Goal: Information Seeking & Learning: Learn about a topic

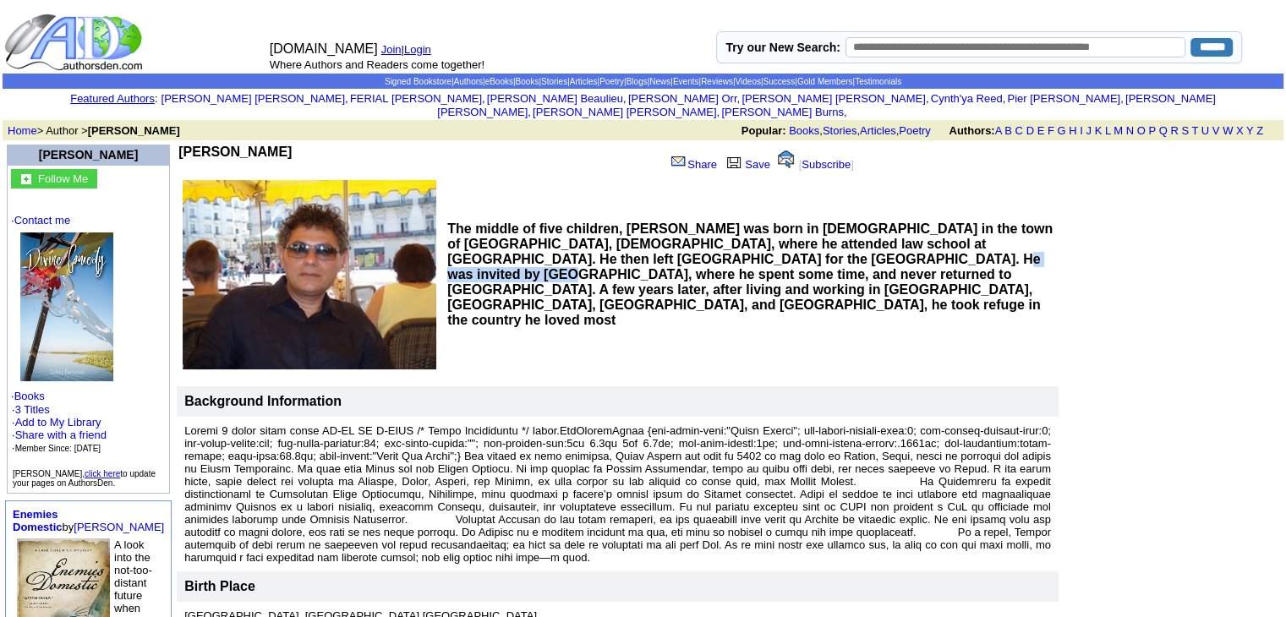
drag, startPoint x: 757, startPoint y: 260, endPoint x: 886, endPoint y: 265, distance: 129.5
click at [880, 262] on b "The middle of five children, [PERSON_NAME] was born in [DEMOGRAPHIC_DATA] in th…" at bounding box center [749, 275] width 605 height 106
click at [889, 266] on b "The middle of five children, [PERSON_NAME] was born in [DEMOGRAPHIC_DATA] in th…" at bounding box center [749, 275] width 605 height 106
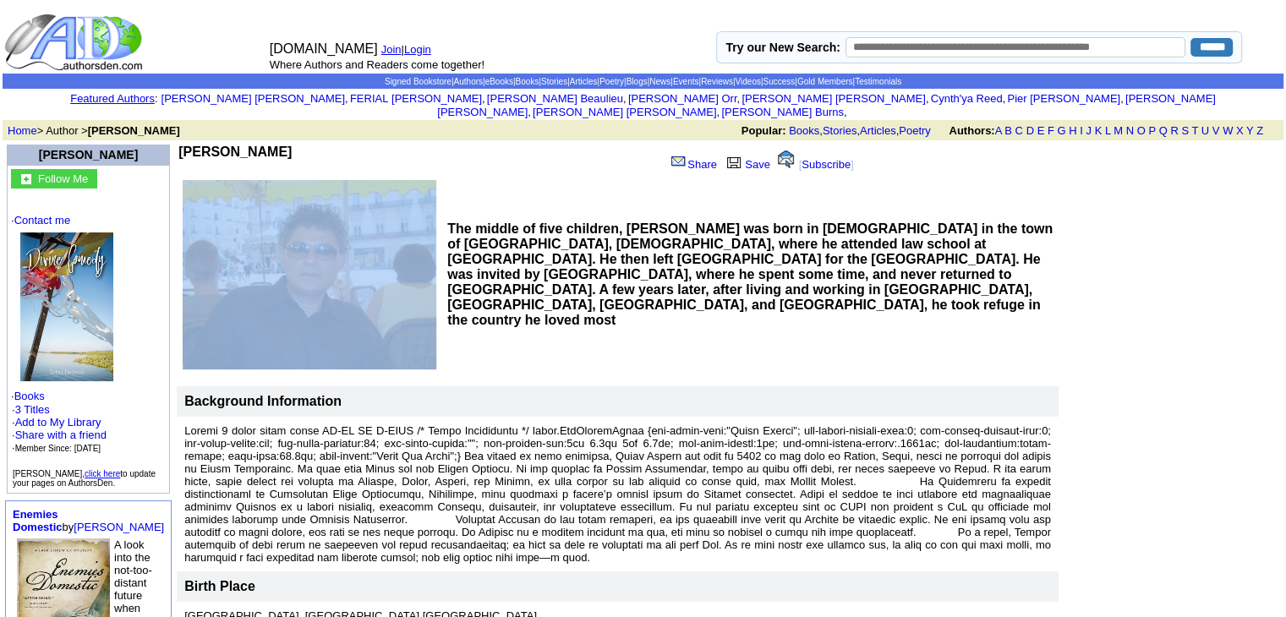
click at [889, 266] on b "The middle of five children, [PERSON_NAME] was born in [DEMOGRAPHIC_DATA] in th…" at bounding box center [749, 275] width 605 height 106
click at [891, 278] on b "The middle of five children, [PERSON_NAME] was born in [DEMOGRAPHIC_DATA] in th…" at bounding box center [749, 275] width 605 height 106
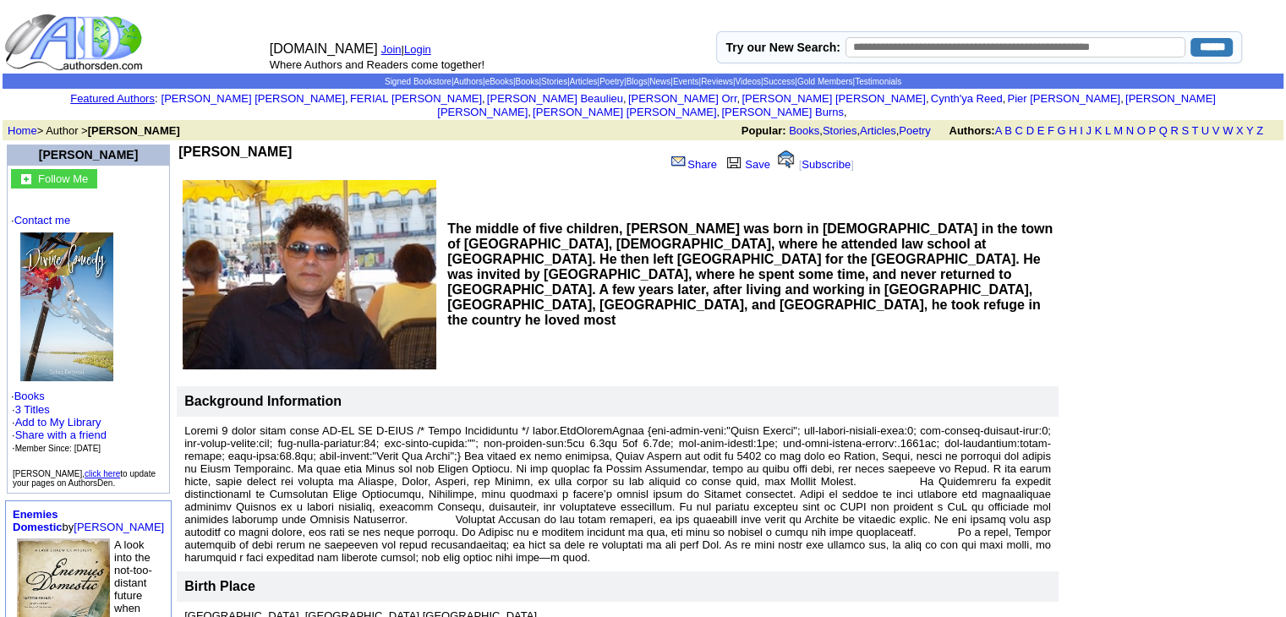
click at [500, 238] on b "The middle of five children, [PERSON_NAME] was born in [DEMOGRAPHIC_DATA] in th…" at bounding box center [749, 275] width 605 height 106
click at [586, 256] on b "The middle of five children, [PERSON_NAME] was born in [DEMOGRAPHIC_DATA] in th…" at bounding box center [749, 275] width 605 height 106
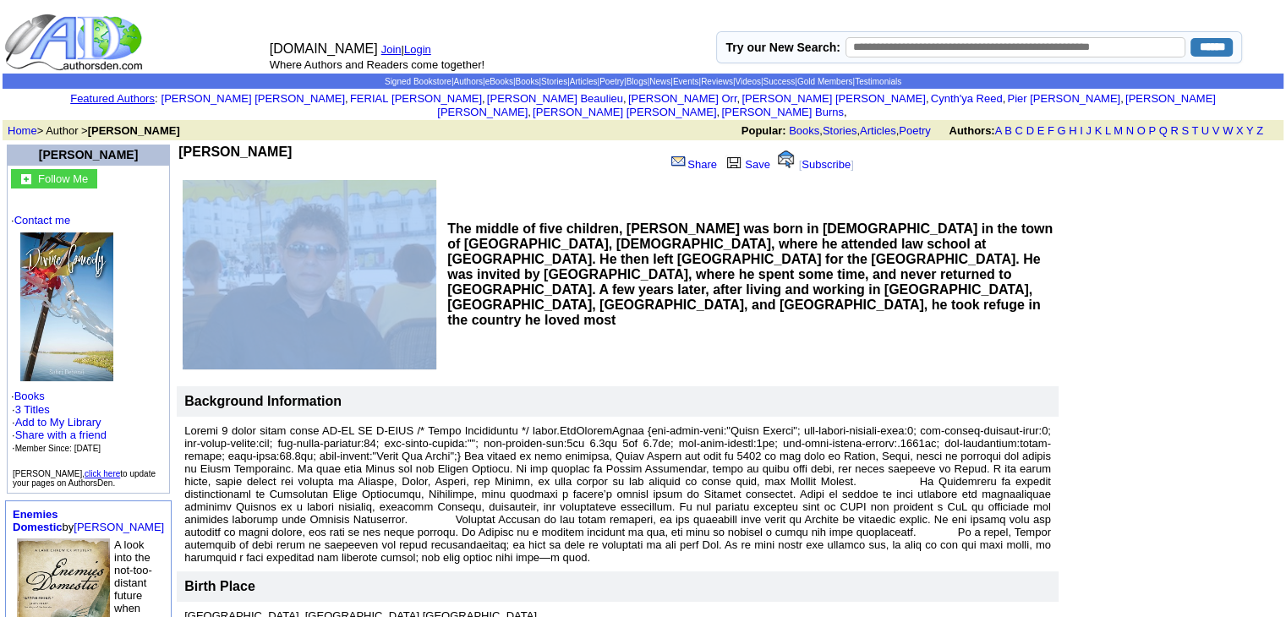
click at [586, 256] on b "The middle of five children, [PERSON_NAME] was born in [DEMOGRAPHIC_DATA] in th…" at bounding box center [749, 275] width 605 height 106
click at [770, 324] on td "The middle of five children, [PERSON_NAME] was born in [DEMOGRAPHIC_DATA] in th…" at bounding box center [750, 274] width 616 height 193
